Goal: Find specific page/section: Find specific page/section

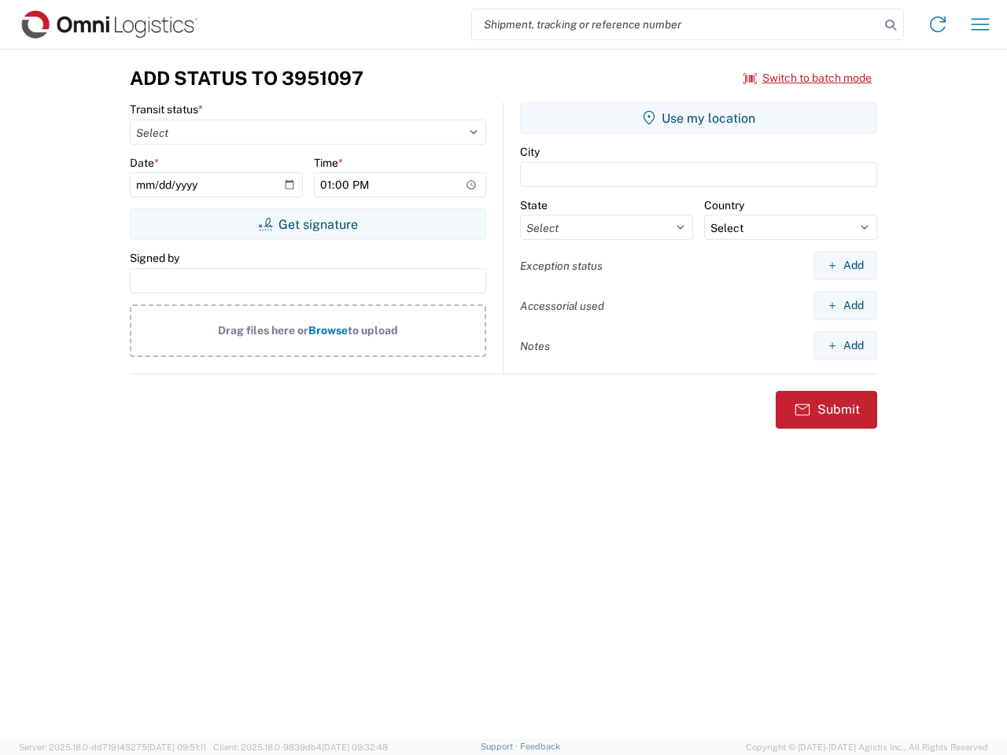
click at [676, 24] on input "search" at bounding box center [676, 24] width 408 height 30
click at [891, 25] on icon at bounding box center [891, 25] width 22 height 22
click at [938, 24] on icon at bounding box center [937, 24] width 25 height 25
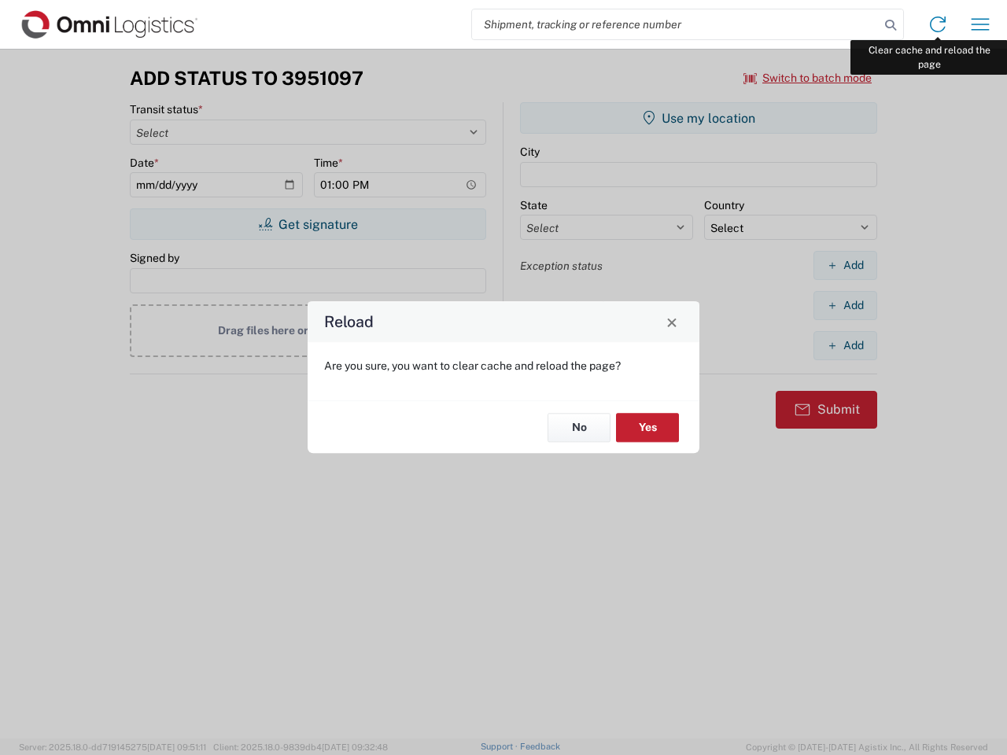
click at [980, 24] on div "Reload Are you sure, you want to clear cache and reload the page? No Yes" at bounding box center [503, 377] width 1007 height 755
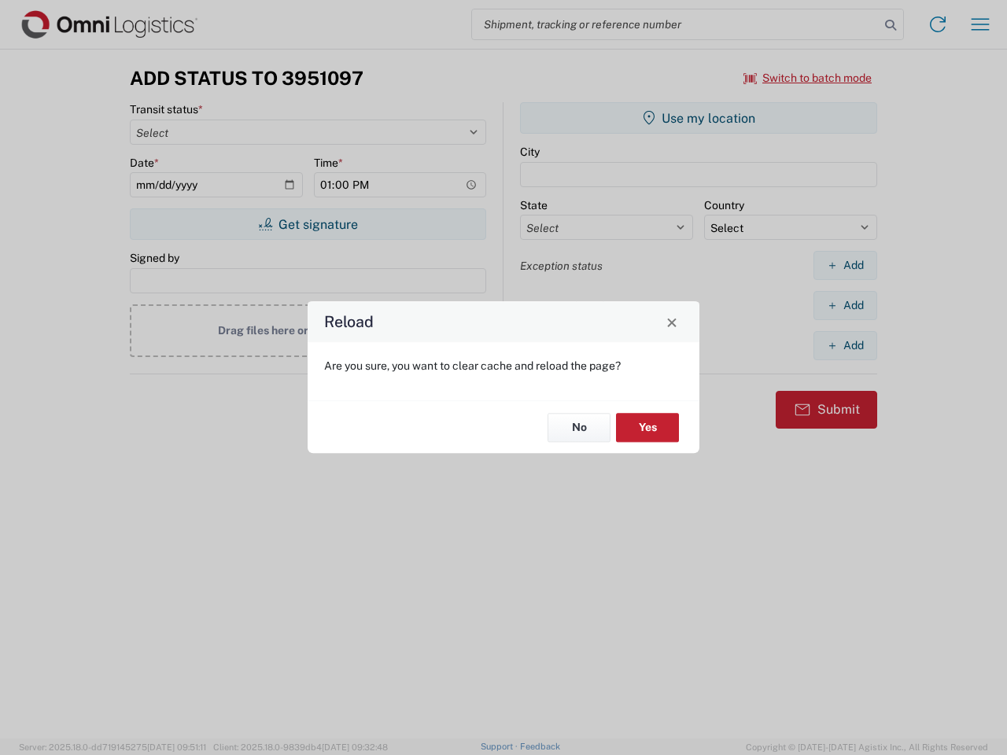
click at [808, 78] on div "Reload Are you sure, you want to clear cache and reload the page? No Yes" at bounding box center [503, 377] width 1007 height 755
click at [308, 224] on div "Reload Are you sure, you want to clear cache and reload the page? No Yes" at bounding box center [503, 377] width 1007 height 755
click at [699, 118] on div "Reload Are you sure, you want to clear cache and reload the page? No Yes" at bounding box center [503, 377] width 1007 height 755
click at [845, 265] on div "Reload Are you sure, you want to clear cache and reload the page? No Yes" at bounding box center [503, 377] width 1007 height 755
click at [845, 305] on div "Reload Are you sure, you want to clear cache and reload the page? No Yes" at bounding box center [503, 377] width 1007 height 755
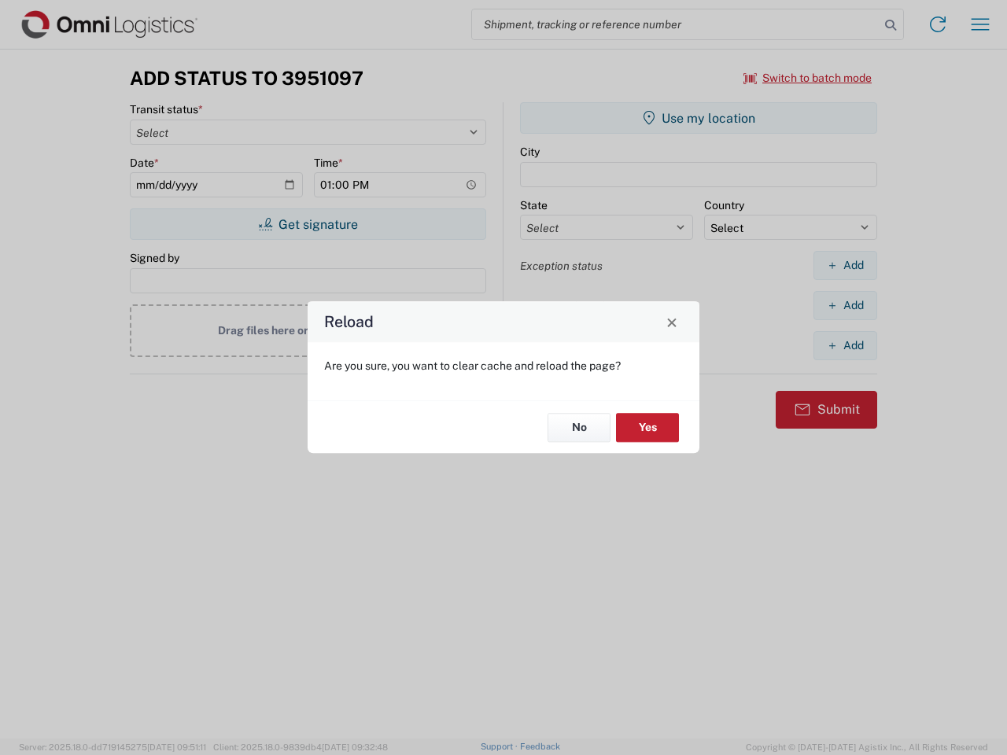
click at [845, 345] on div "Reload Are you sure, you want to clear cache and reload the page? No Yes" at bounding box center [503, 377] width 1007 height 755
